Goal: Transaction & Acquisition: Obtain resource

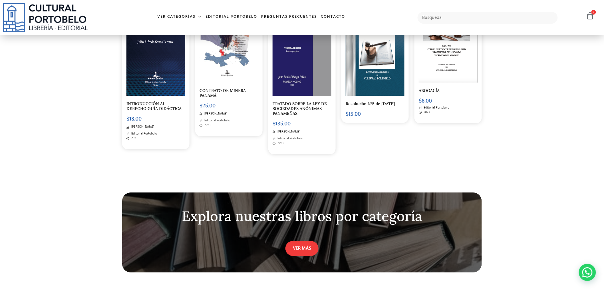
scroll to position [1579, 0]
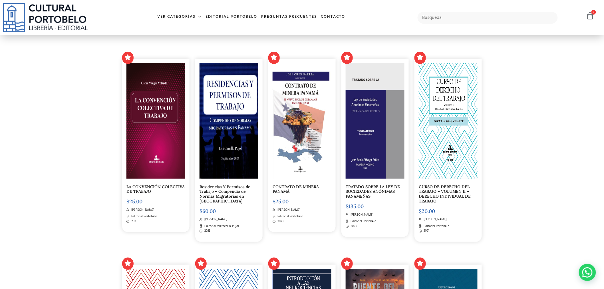
scroll to position [121, 0]
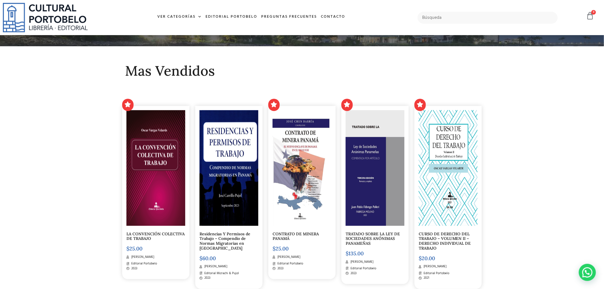
click at [382, 173] on img at bounding box center [374, 168] width 59 height 116
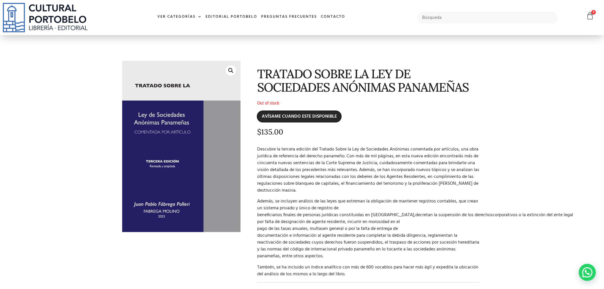
click at [311, 116] on input "AVÍSAME CUANDO ESTE DISPONIBLE" at bounding box center [299, 116] width 84 height 11
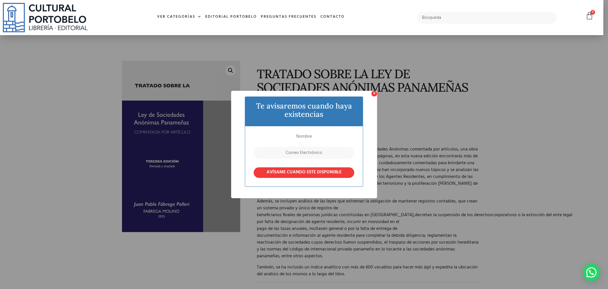
click at [306, 140] on input "text" at bounding box center [304, 136] width 100 height 12
type input "[PERSON_NAME]"
type input "[EMAIL_ADDRESS][DOMAIN_NAME]"
click at [298, 174] on input "AVÍSAME CUANDO ESTE DISPONIBLE" at bounding box center [304, 172] width 100 height 11
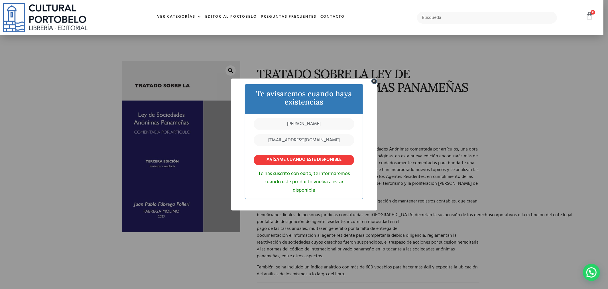
click at [376, 81] on button "×" at bounding box center [374, 80] width 5 height 5
